Goal: Find specific page/section: Find specific page/section

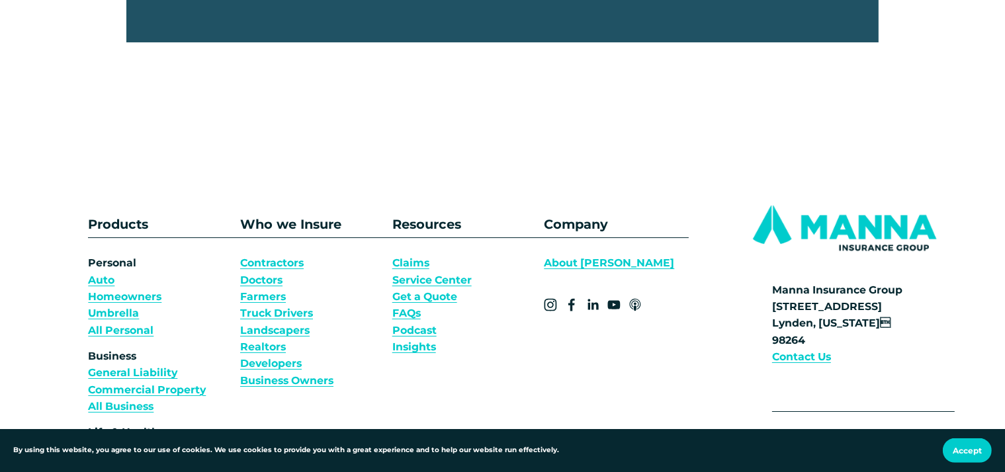
scroll to position [4610, 0]
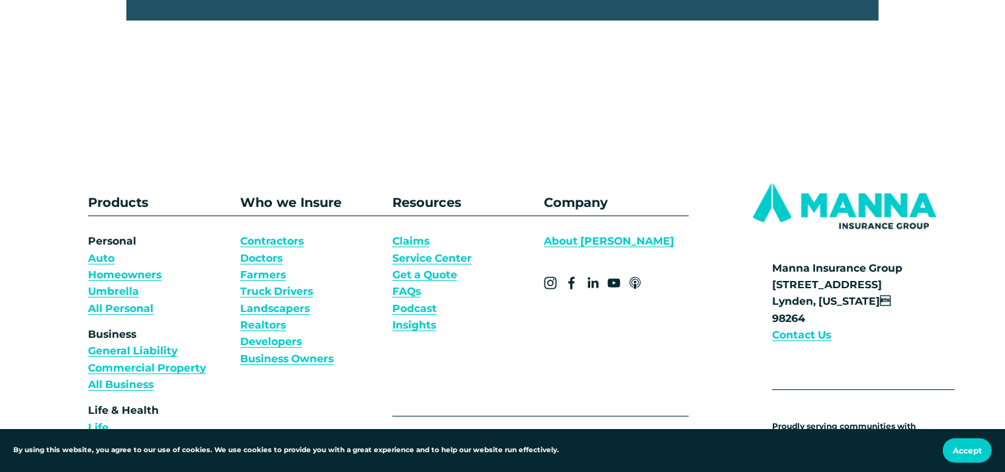
click at [591, 249] on link "About [PERSON_NAME]" at bounding box center [609, 241] width 130 height 17
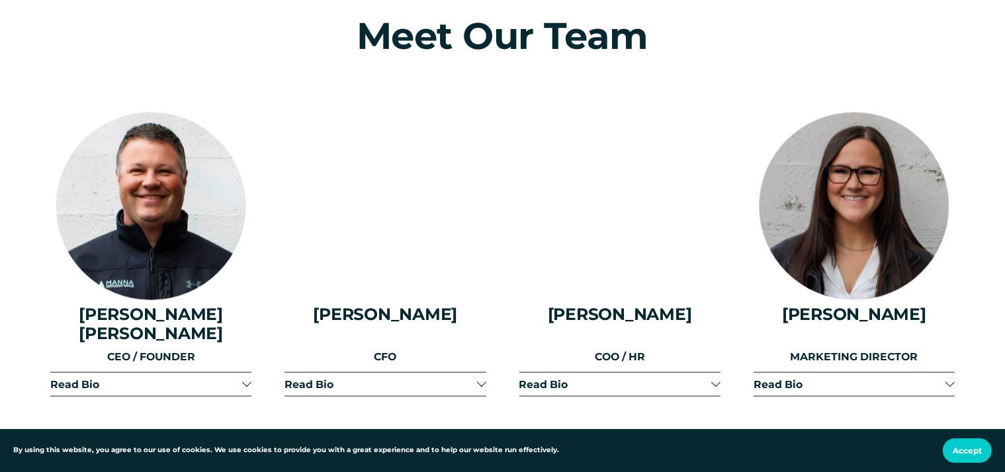
scroll to position [1606, 0]
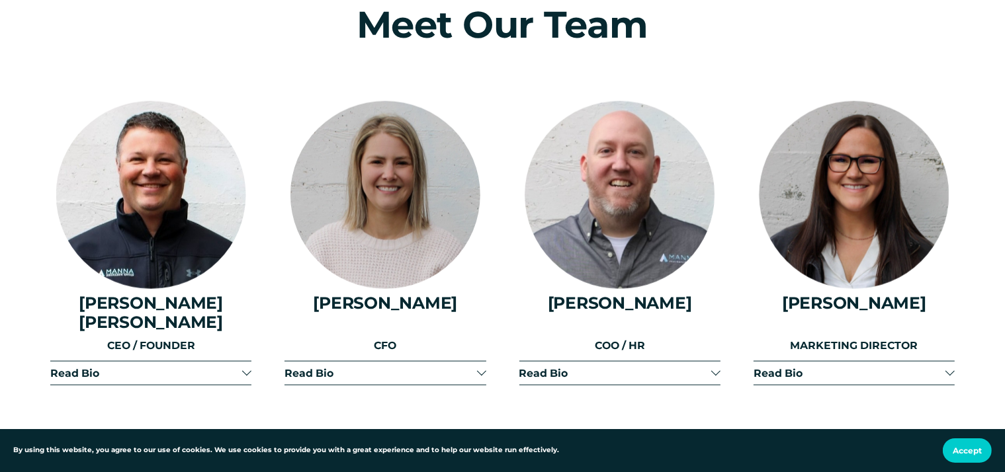
click at [480, 369] on div at bounding box center [480, 371] width 9 height 9
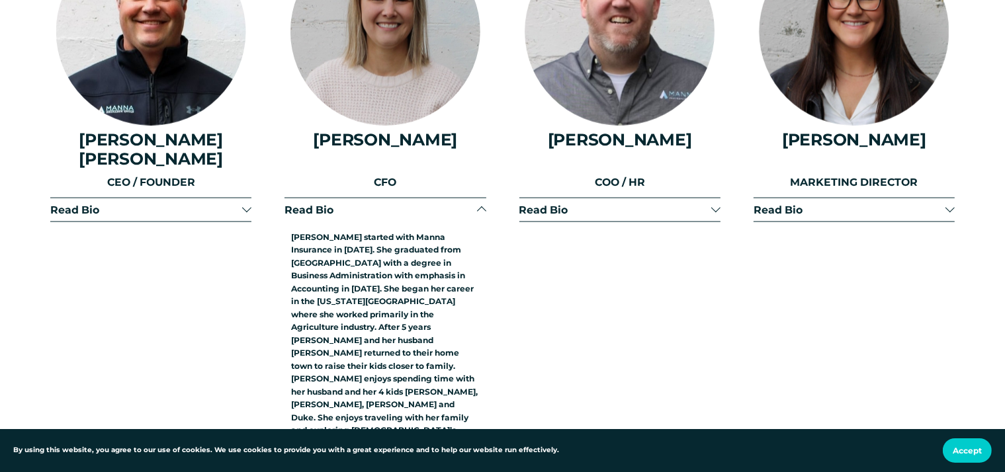
scroll to position [1746, 0]
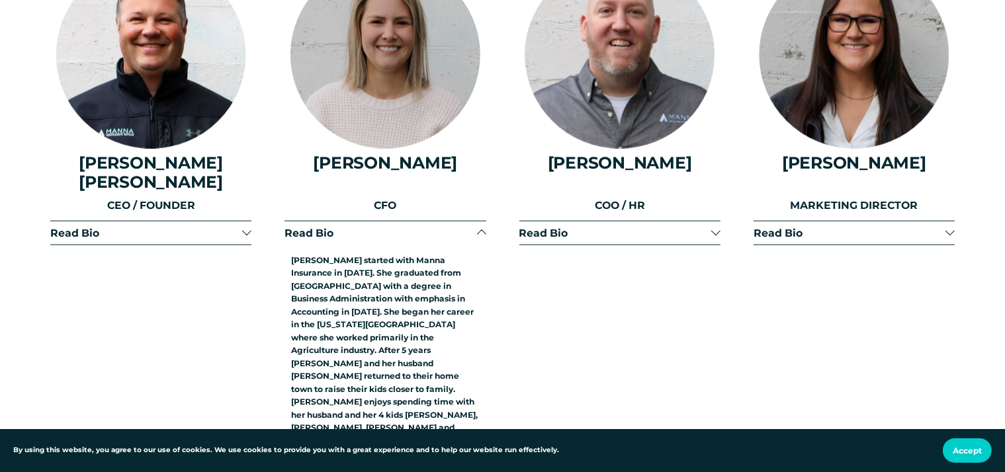
click at [712, 228] on div at bounding box center [715, 231] width 9 height 9
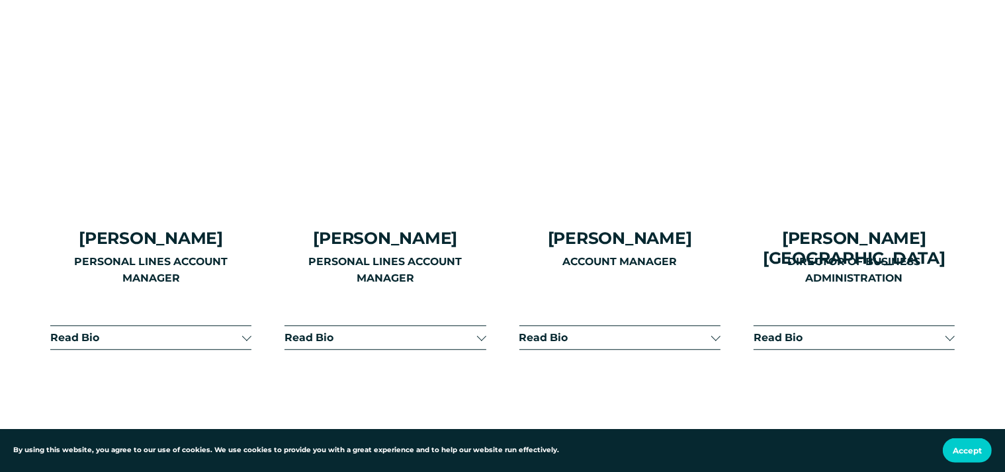
scroll to position [3493, 0]
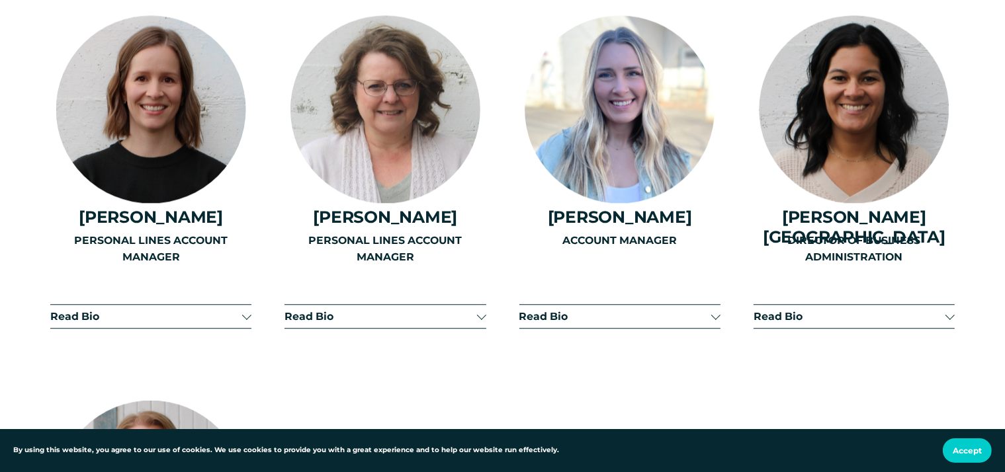
click at [716, 275] on div "ACCOUNT MANAGER" at bounding box center [619, 278] width 201 height 92
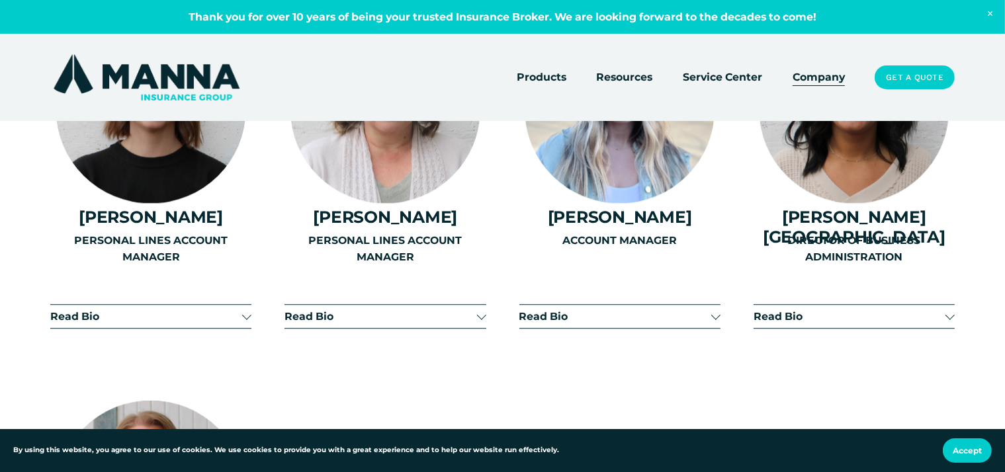
click at [715, 271] on div "ACCOUNT MANAGER" at bounding box center [619, 278] width 201 height 92
click at [577, 277] on div "ACCOUNT MANAGER" at bounding box center [619, 278] width 201 height 92
click at [949, 310] on div at bounding box center [949, 314] width 9 height 9
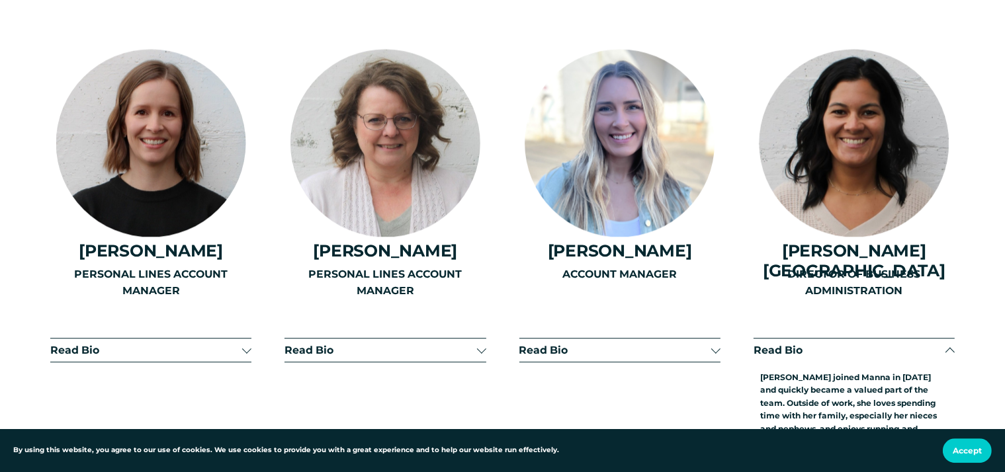
scroll to position [3423, 0]
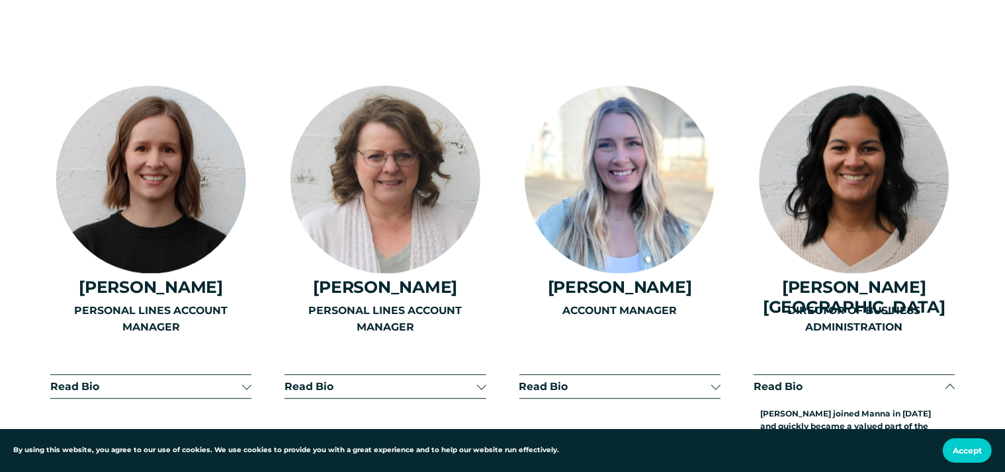
click at [713, 343] on div "ACCOUNT MANAGER" at bounding box center [619, 390] width 201 height 177
click at [481, 337] on div "PERSONAL LINES ACCOUNT MANAGER" at bounding box center [384, 390] width 201 height 177
click at [482, 344] on div "PERSONAL LINES ACCOUNT MANAGER" at bounding box center [384, 390] width 201 height 177
click at [245, 341] on div "PERSONAL LINES ACCOUNT MANAGER" at bounding box center [150, 390] width 201 height 177
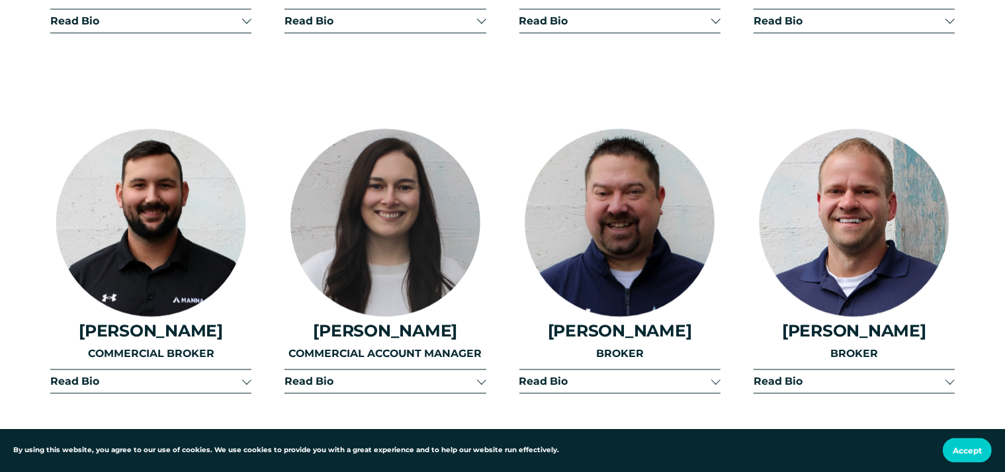
scroll to position [3003, 0]
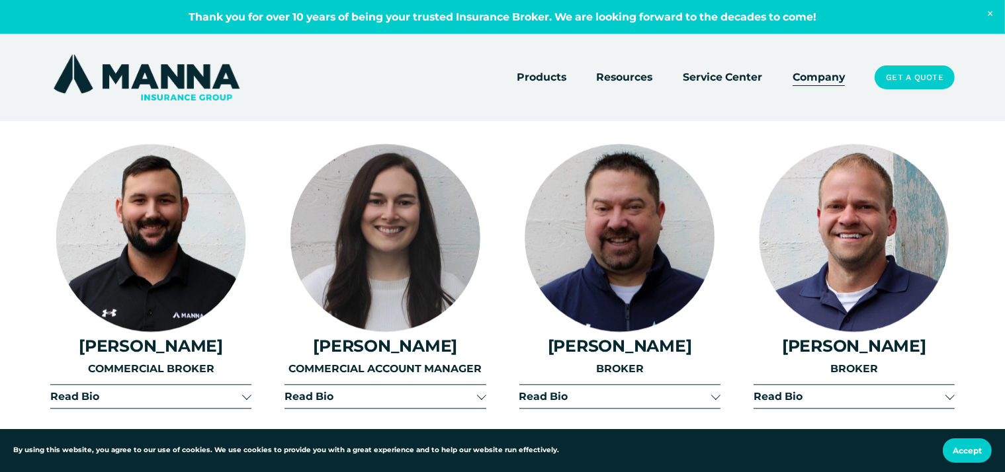
click at [480, 390] on div at bounding box center [480, 394] width 9 height 9
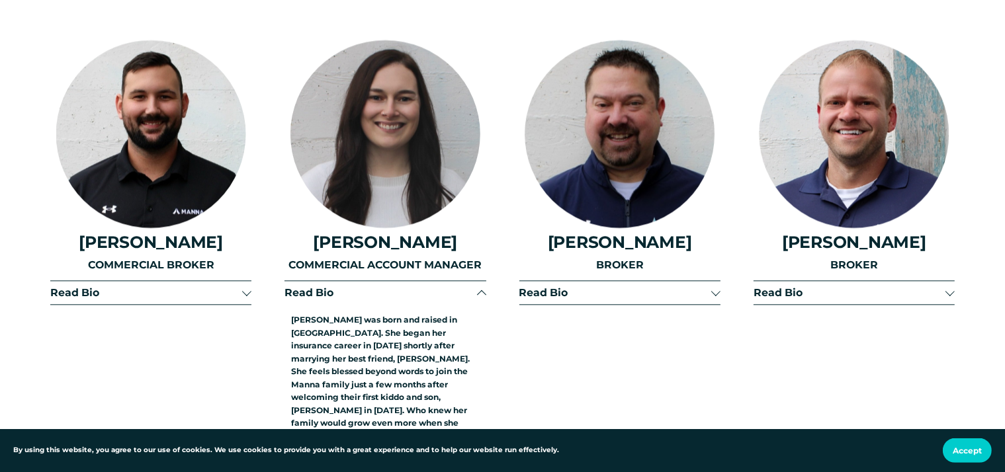
scroll to position [3143, 0]
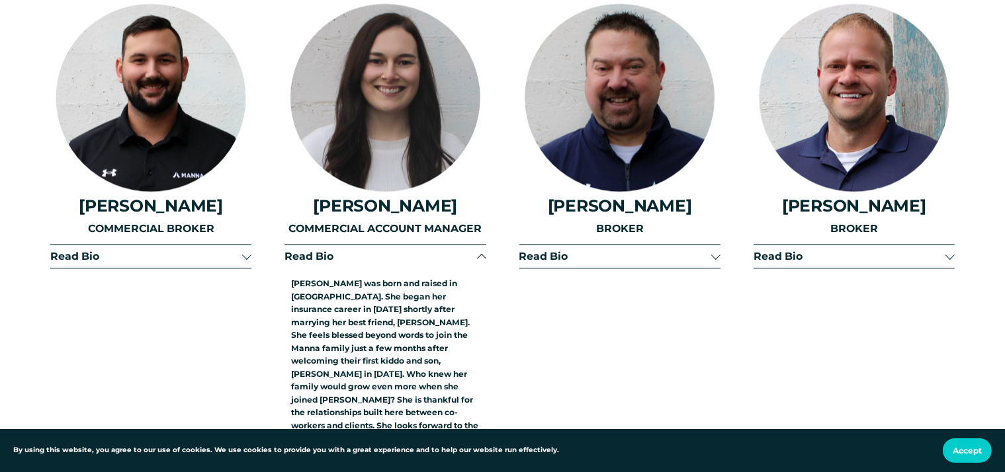
click at [715, 250] on div at bounding box center [715, 254] width 9 height 9
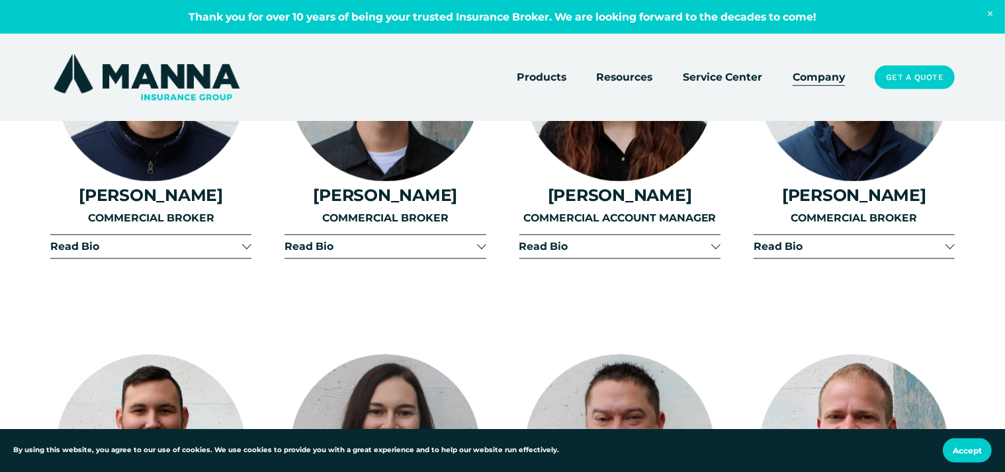
scroll to position [2724, 0]
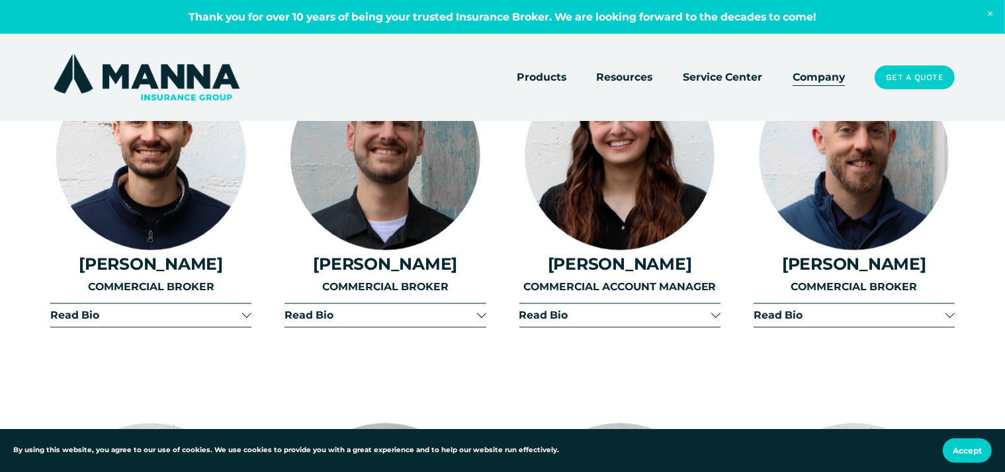
click at [247, 310] on div at bounding box center [246, 314] width 9 height 9
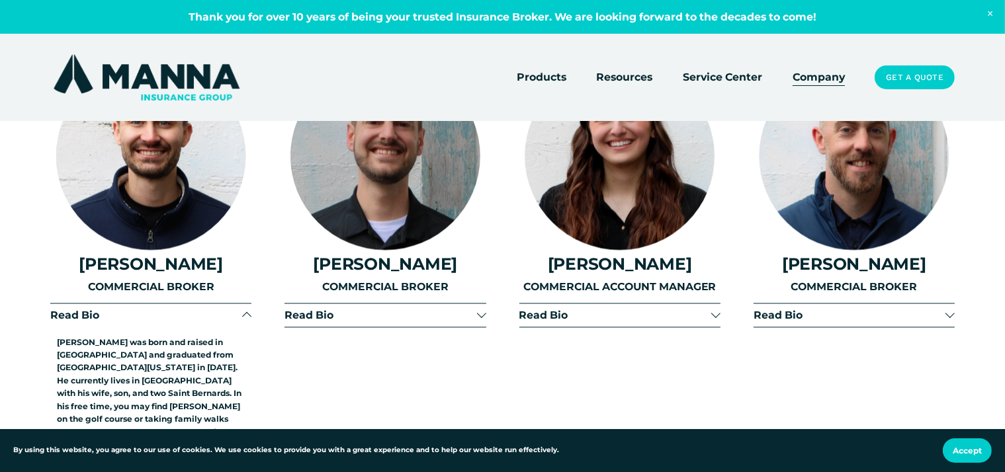
click at [712, 309] on div at bounding box center [715, 313] width 9 height 9
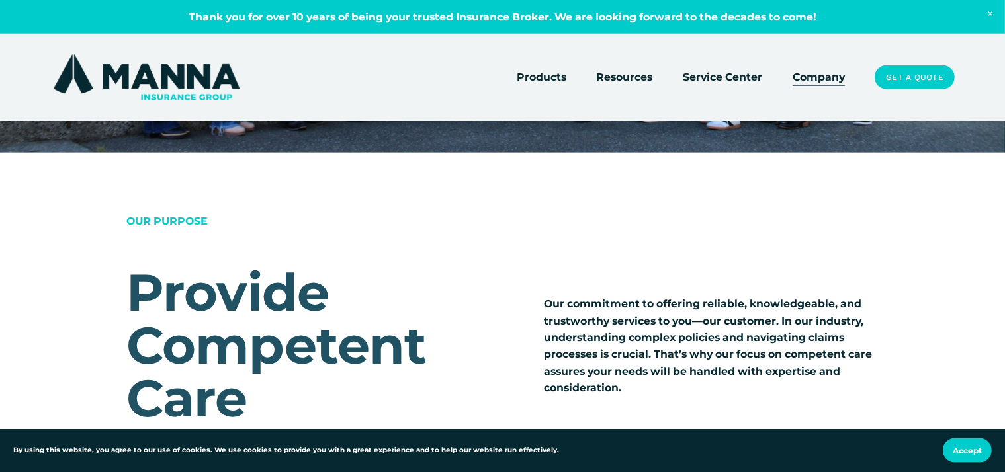
scroll to position [1048, 0]
